Goal: Information Seeking & Learning: Learn about a topic

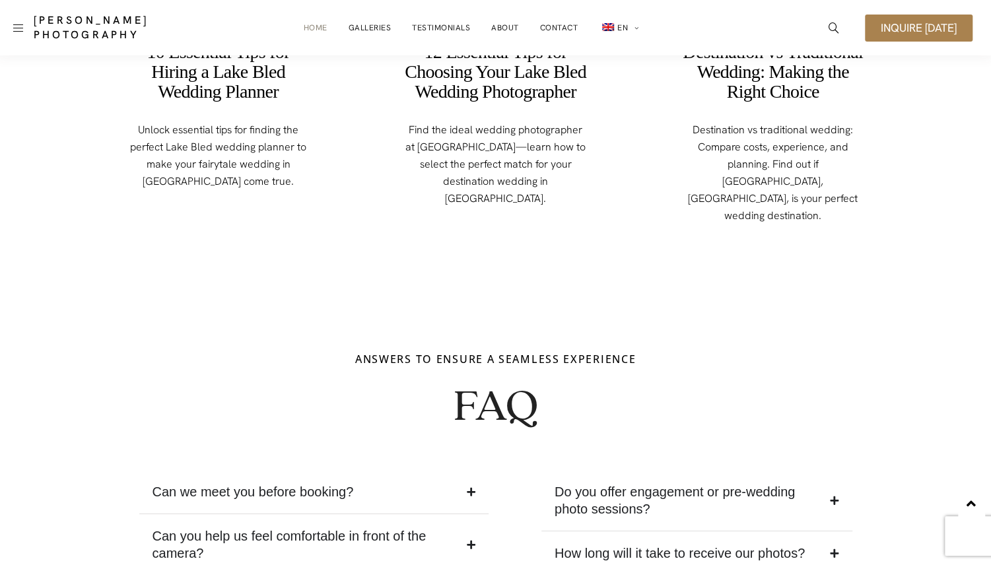
scroll to position [5051, 0]
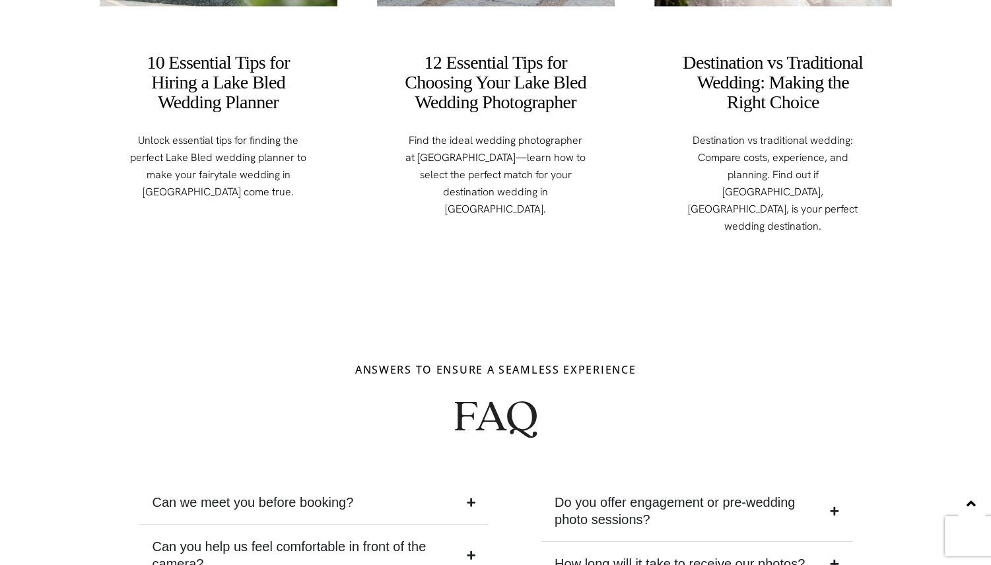
click at [380, 481] on summary "Can we meet you before booking?" at bounding box center [313, 503] width 349 height 44
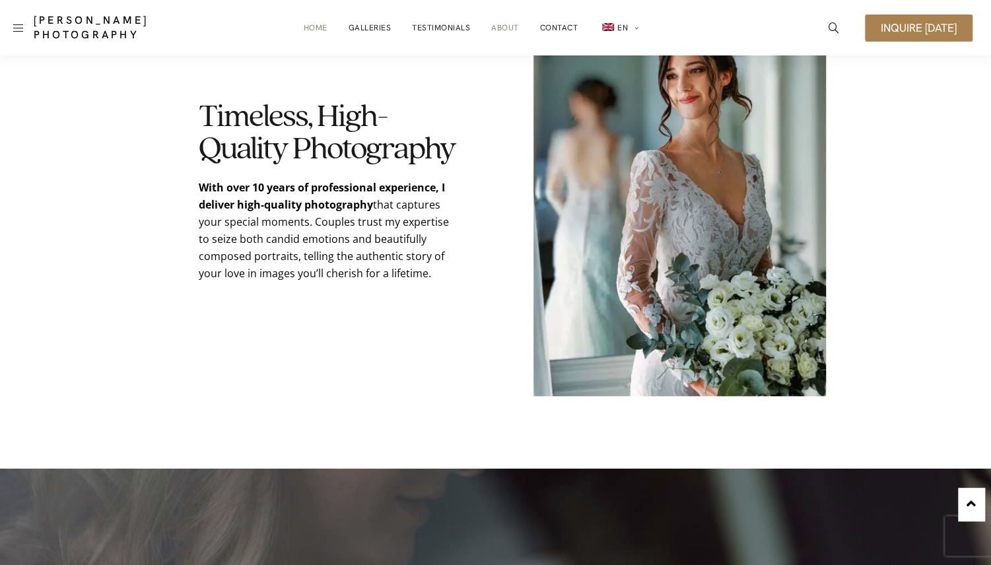
scroll to position [3537, 0]
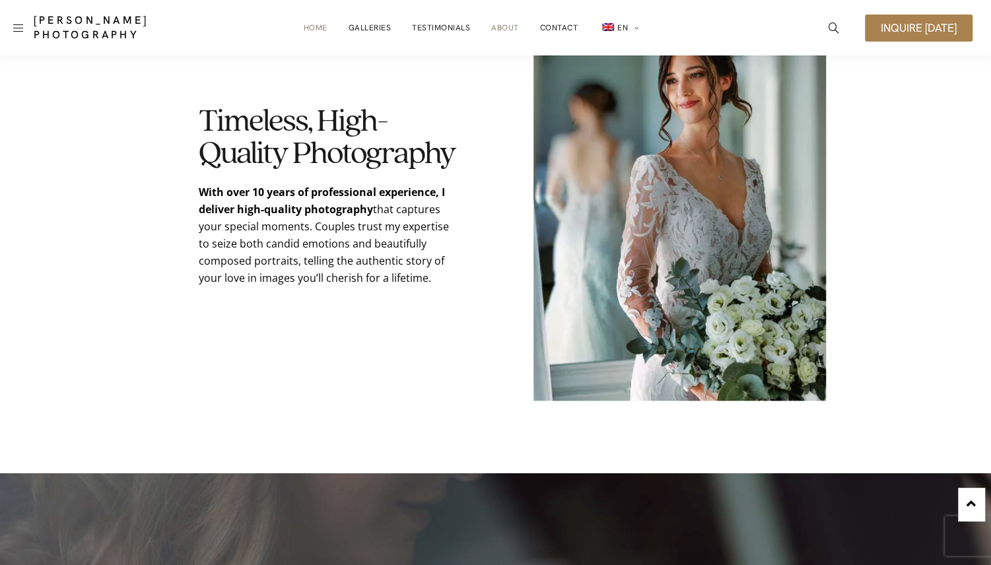
click at [498, 28] on link "About" at bounding box center [505, 28] width 28 height 26
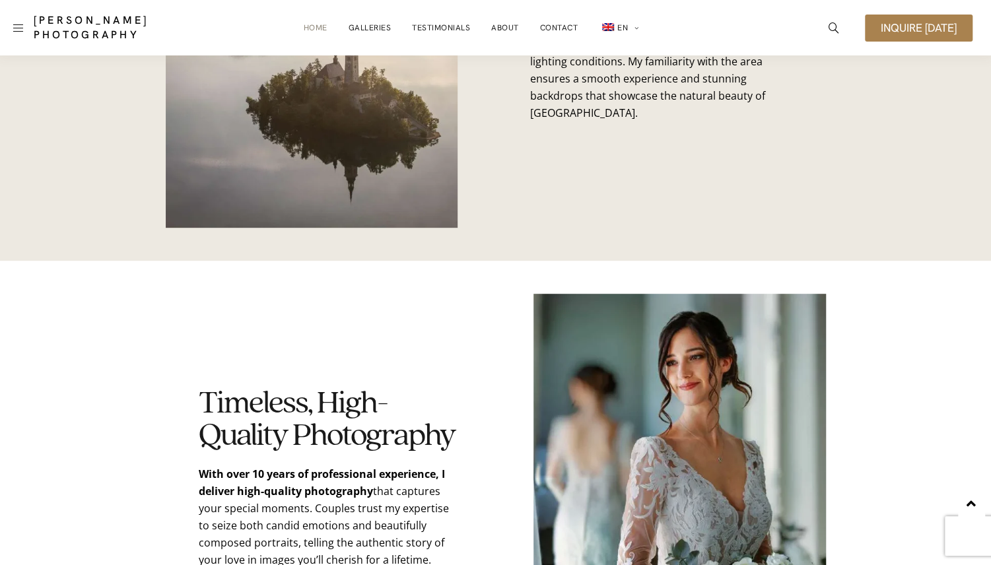
scroll to position [3241, 0]
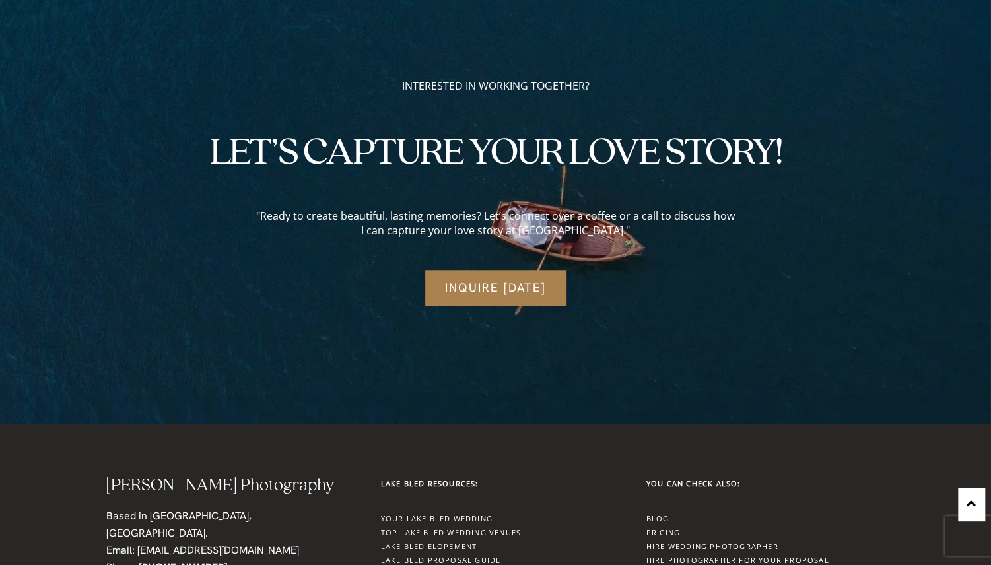
scroll to position [3674, 0]
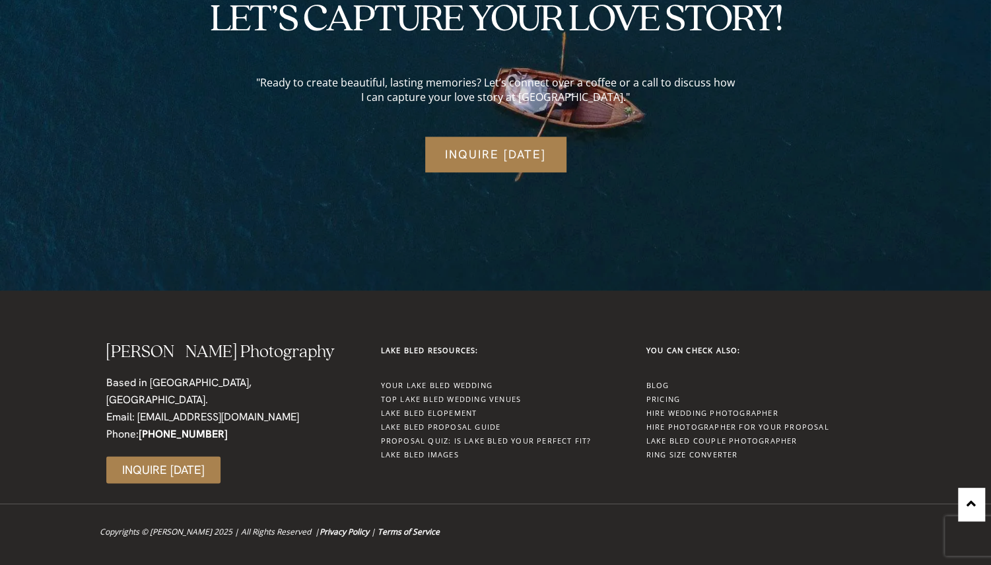
click at [668, 402] on link "Pricing" at bounding box center [664, 399] width 34 height 10
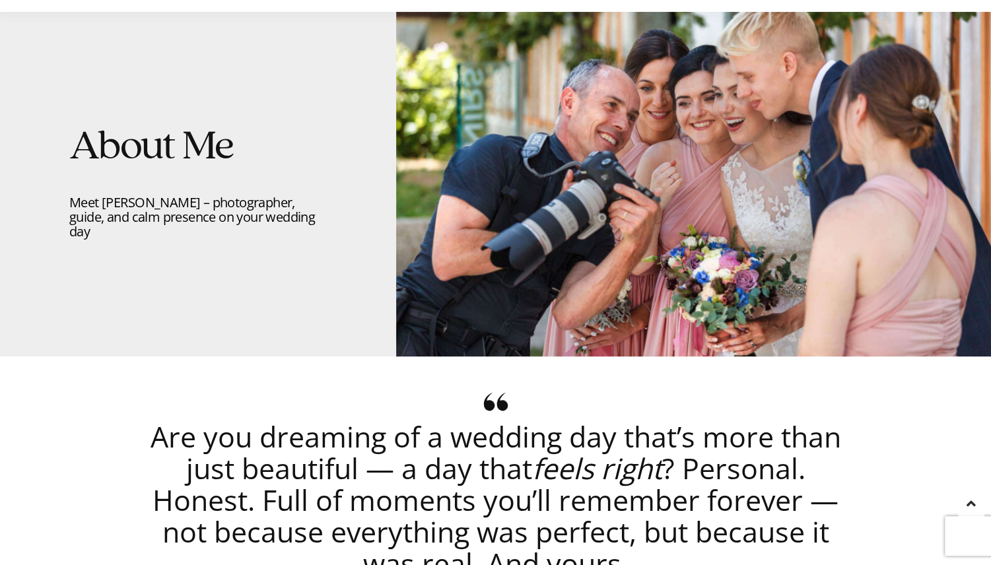
scroll to position [0, 0]
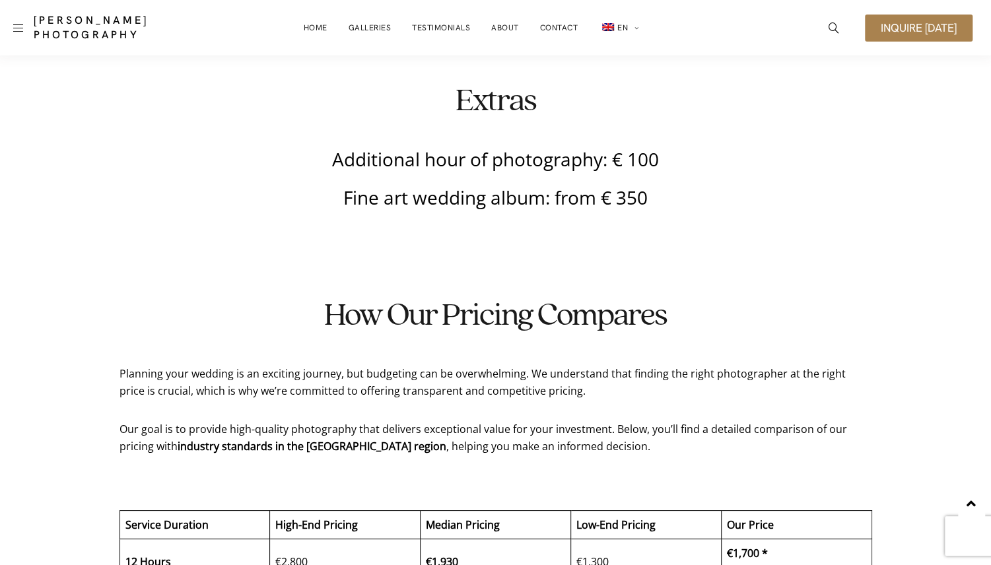
scroll to position [2725, 0]
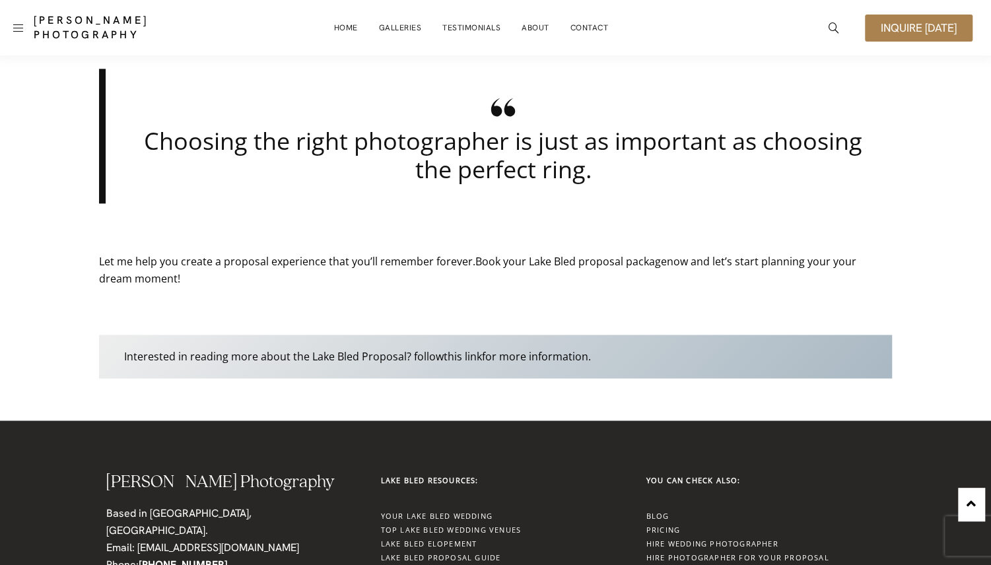
scroll to position [3955, 0]
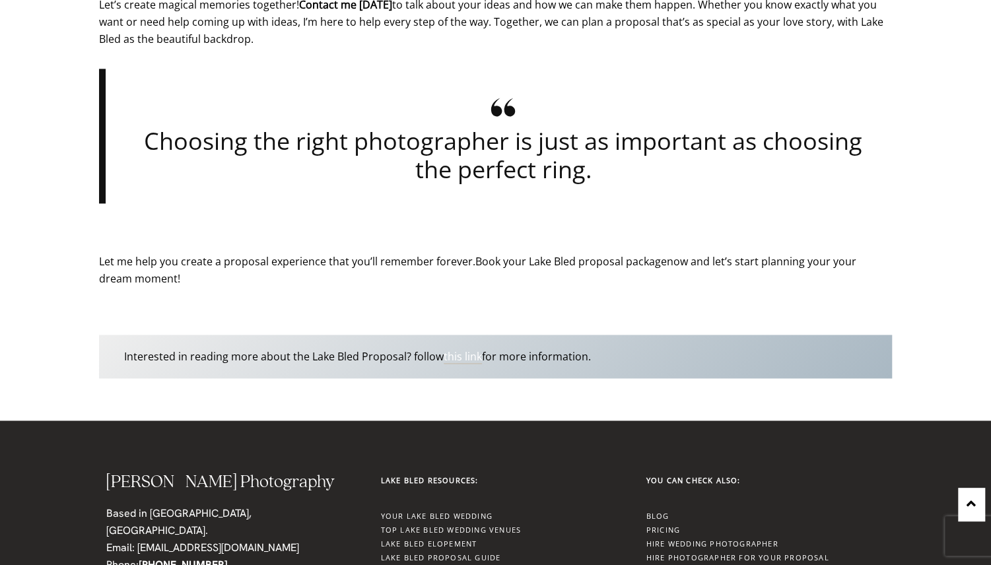
click at [460, 357] on link "this link" at bounding box center [463, 356] width 38 height 15
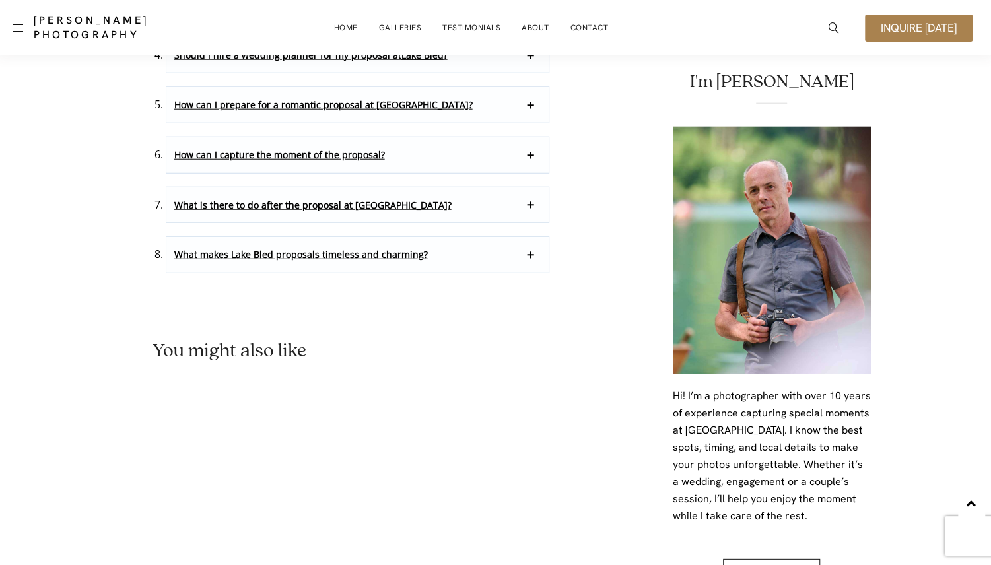
scroll to position [8814, 0]
